Goal: Find specific page/section: Find specific page/section

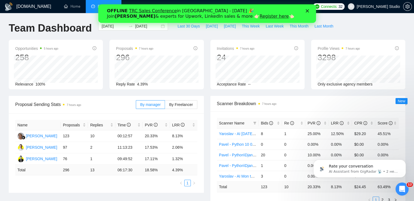
click at [259, 16] on link "Register here" at bounding box center [273, 16] width 29 height 5
click at [306, 11] on polygon "Закрыть" at bounding box center [306, 10] width 3 height 3
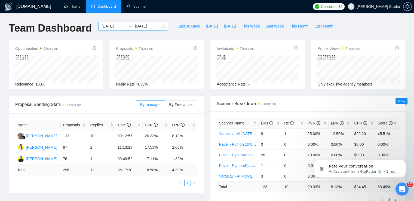
click at [158, 27] on div "[DATE] [DATE]" at bounding box center [133, 26] width 70 height 9
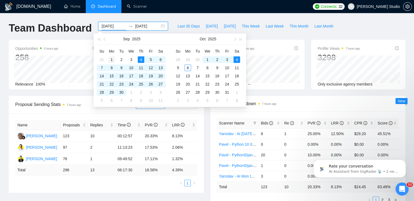
type input "[DATE]"
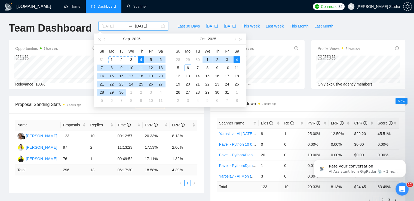
click at [111, 59] on div "1" at bounding box center [111, 59] width 7 height 7
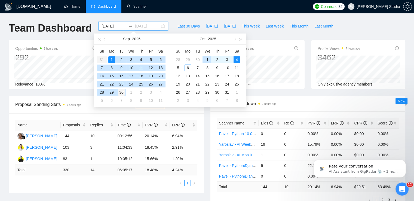
type input "[DATE]"
click at [121, 92] on div "30" at bounding box center [121, 92] width 7 height 7
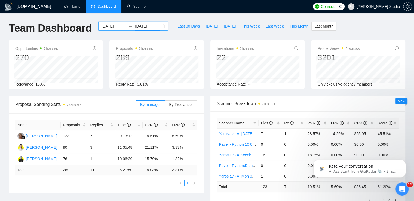
click at [159, 25] on div "[DATE] [DATE]" at bounding box center [133, 26] width 70 height 9
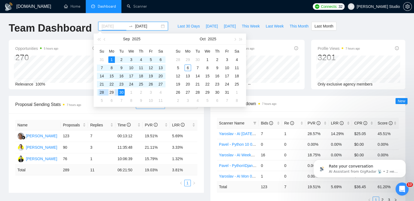
type input "[DATE]"
click at [111, 92] on div "29" at bounding box center [111, 92] width 7 height 7
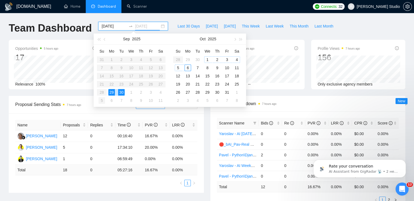
type input "[DATE]"
click at [101, 100] on div "5" at bounding box center [101, 100] width 7 height 7
